Goal: Task Accomplishment & Management: Complete application form

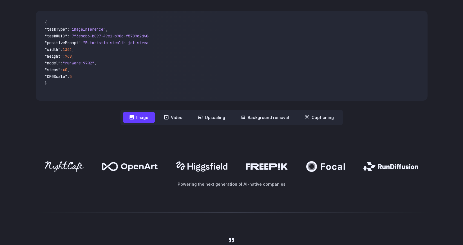
scroll to position [216, 0]
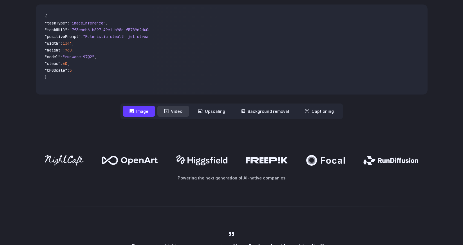
click at [168, 113] on icon at bounding box center [166, 111] width 5 height 5
click at [184, 111] on button "Video" at bounding box center [173, 111] width 32 height 11
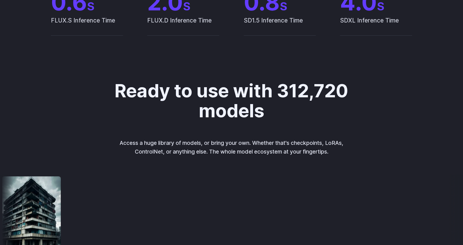
scroll to position [0, 0]
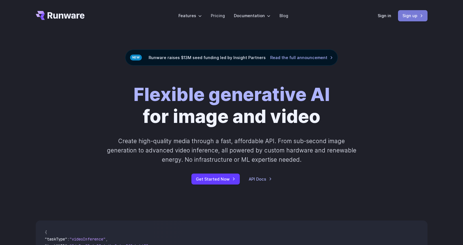
click at [415, 17] on link "Sign up" at bounding box center [413, 15] width 30 height 11
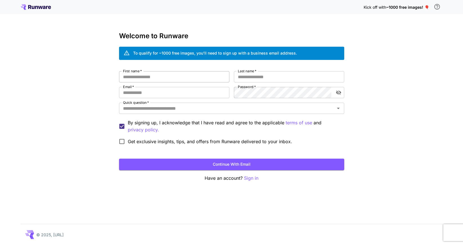
click at [212, 77] on input "First name   *" at bounding box center [174, 76] width 110 height 11
